Goal: Task Accomplishment & Management: Complete application form

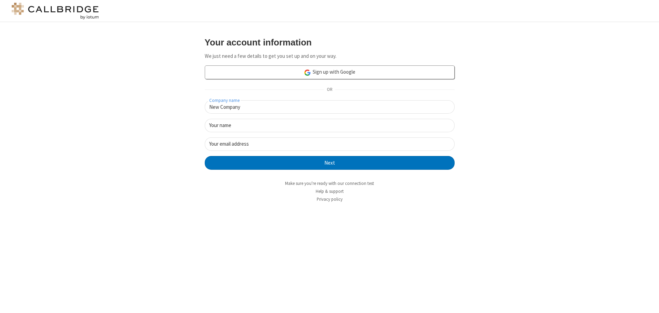
type input "New Company"
type input "New User"
type input "newUser@newUser.freesmackdown.b"
click button "Next" at bounding box center [330, 163] width 250 height 14
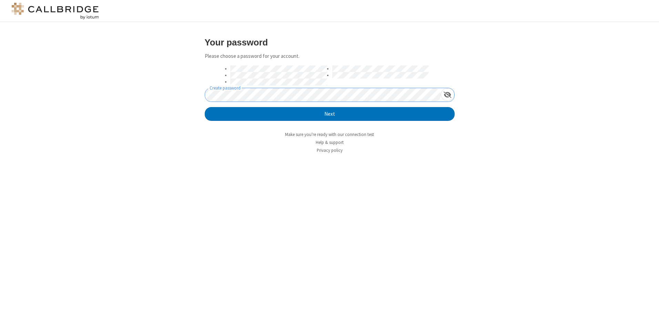
click button "Next" at bounding box center [330, 114] width 250 height 14
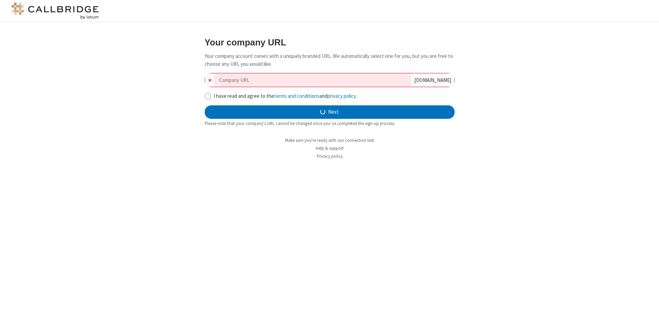
type input "new-company-workforce-31994"
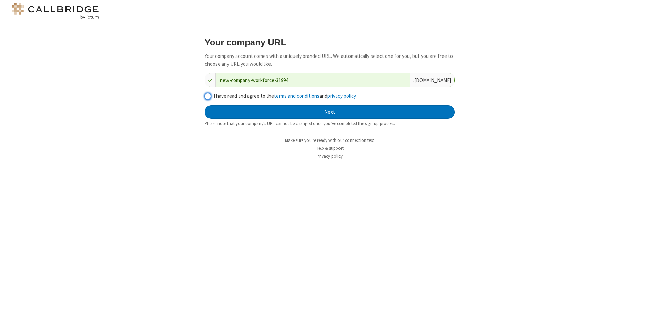
click at [208, 96] on input "I have read and agree to the terms and conditions and privacy policy ." at bounding box center [208, 96] width 7 height 7
checkbox input "true"
click at [330, 112] on button "Next" at bounding box center [330, 112] width 250 height 14
